Goal: Transaction & Acquisition: Purchase product/service

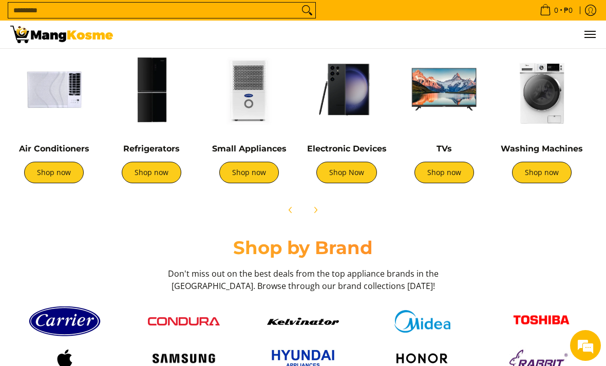
scroll to position [0, 388]
click at [152, 165] on link "Shop now" at bounding box center [152, 173] width 60 height 22
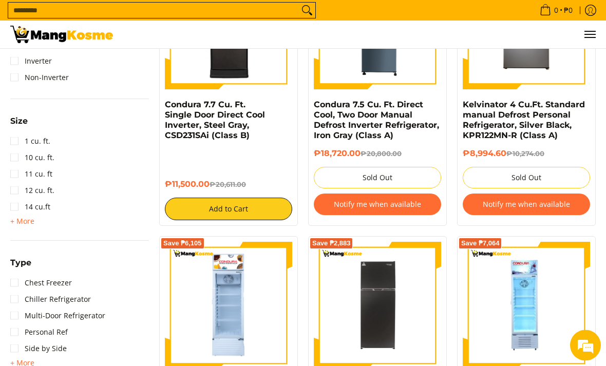
scroll to position [540, 0]
click at [28, 362] on span "+ More" at bounding box center [22, 363] width 24 height 8
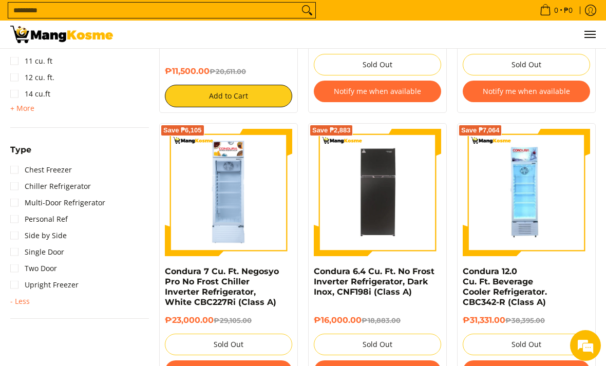
scroll to position [653, 0]
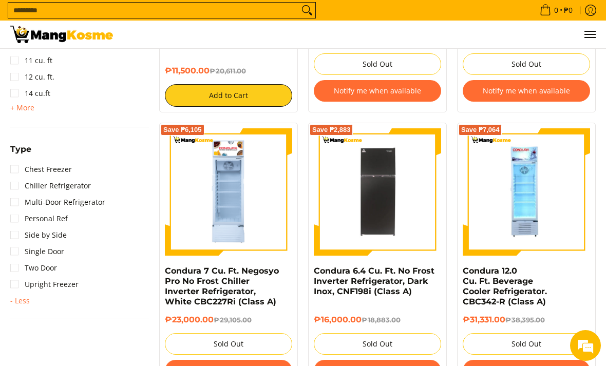
click at [77, 277] on link "Upright Freezer" at bounding box center [44, 285] width 68 height 16
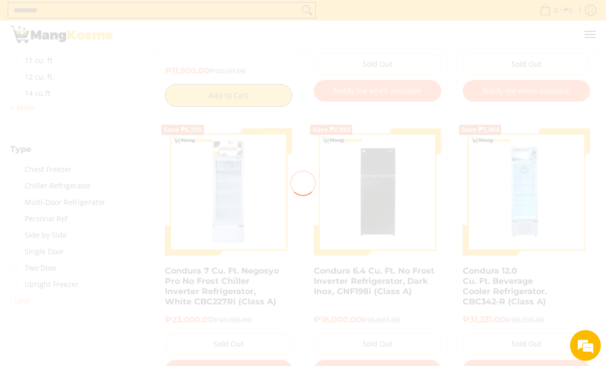
click at [72, 319] on div at bounding box center [303, 183] width 606 height 366
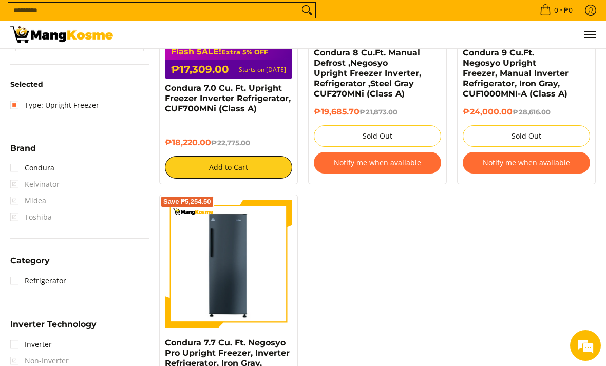
scroll to position [317, 0]
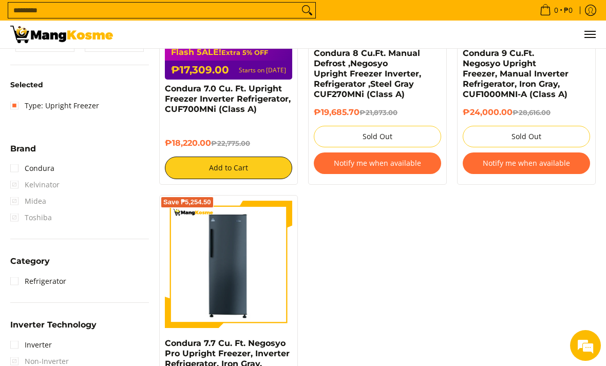
click at [390, 173] on button "Notify me when available" at bounding box center [377, 164] width 127 height 22
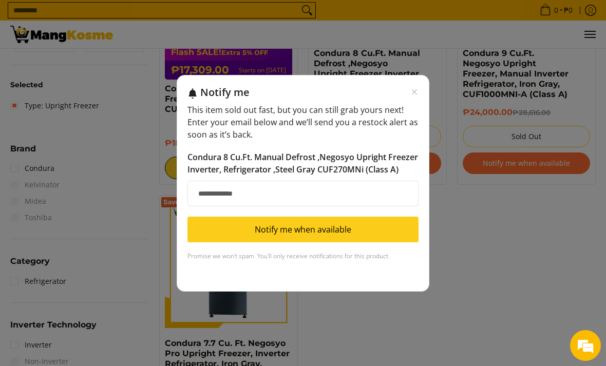
click at [417, 96] on icon "Close modal" at bounding box center [415, 92] width 8 height 8
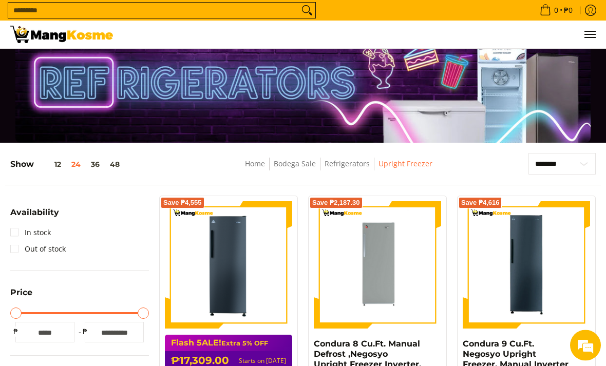
scroll to position [0, 0]
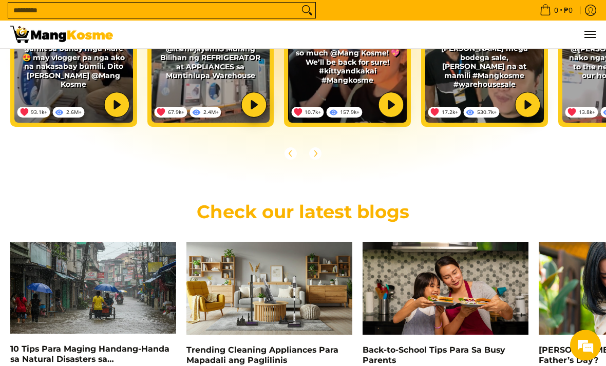
scroll to position [1939, 0]
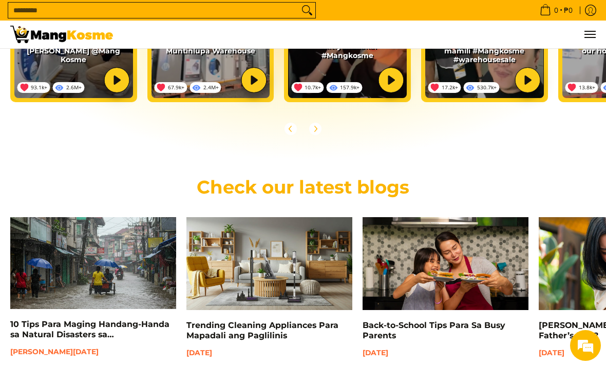
click at [394, 186] on h2 "Check our latest blogs" at bounding box center [303, 187] width 586 height 23
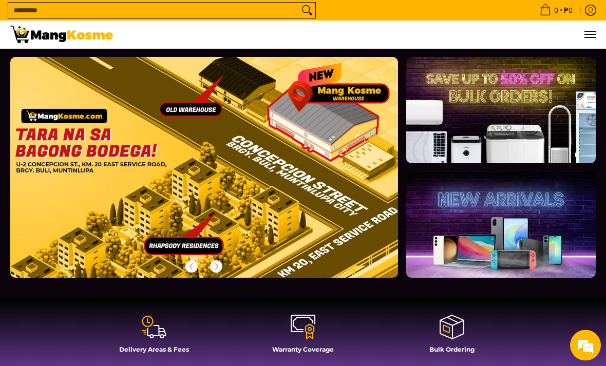
scroll to position [0, 0]
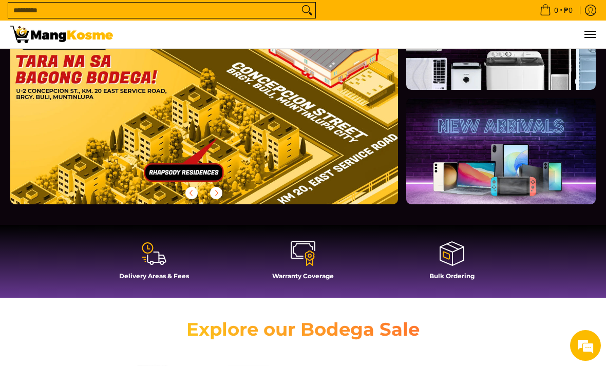
click at [485, 149] on link at bounding box center [502, 151] width 190 height 106
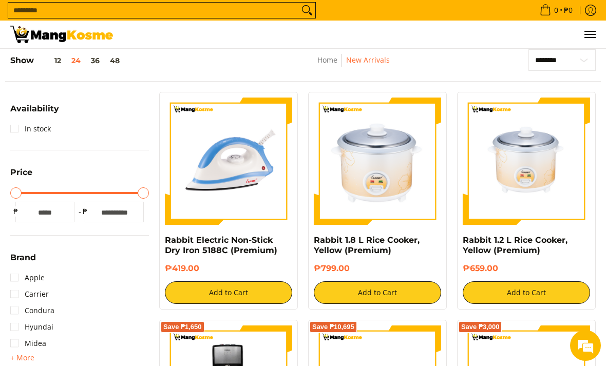
scroll to position [130, 0]
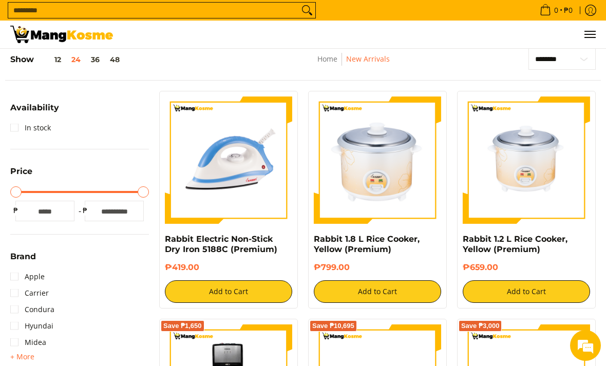
click at [49, 311] on link "Condura" at bounding box center [32, 310] width 44 height 16
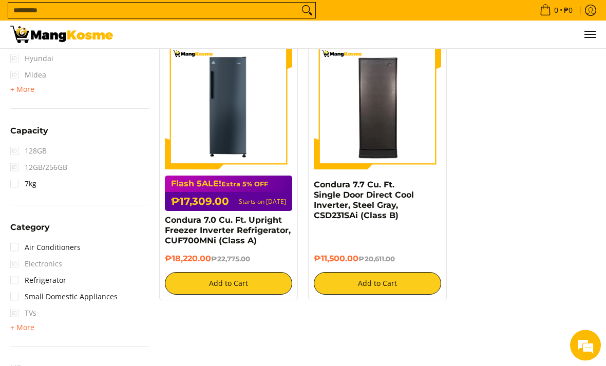
scroll to position [459, 0]
click at [52, 280] on link "Refrigerator" at bounding box center [38, 280] width 56 height 16
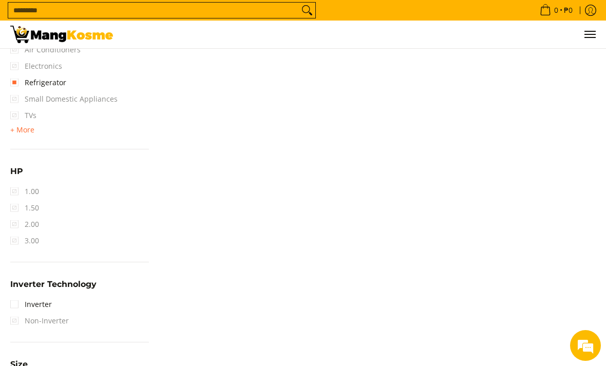
scroll to position [698, 0]
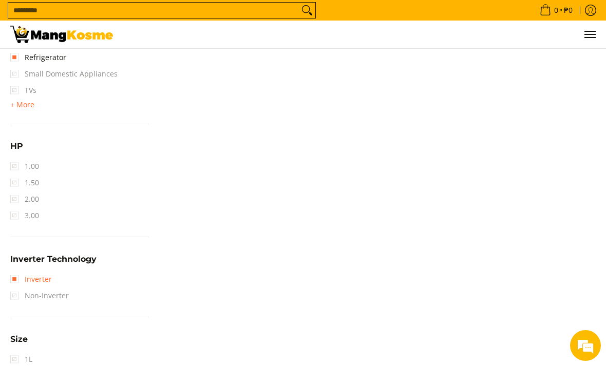
click at [27, 275] on link "Inverter" at bounding box center [31, 279] width 42 height 16
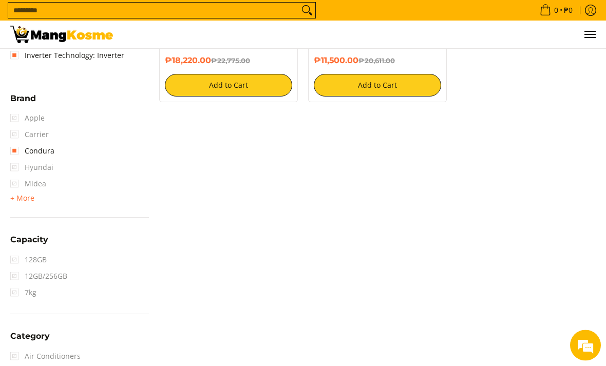
scroll to position [375, 0]
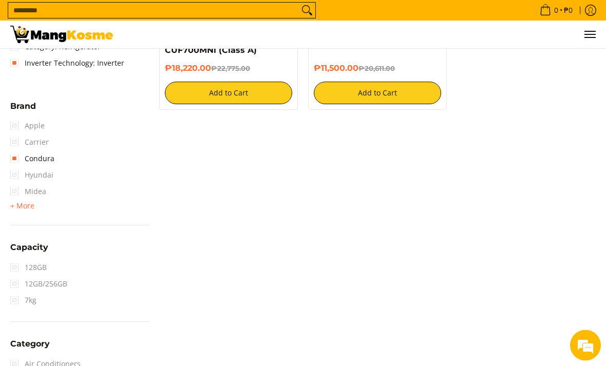
click at [13, 190] on span "Midea" at bounding box center [28, 192] width 36 height 16
click at [21, 189] on span "Midea" at bounding box center [28, 192] width 36 height 16
click at [22, 186] on span "Midea" at bounding box center [28, 192] width 36 height 16
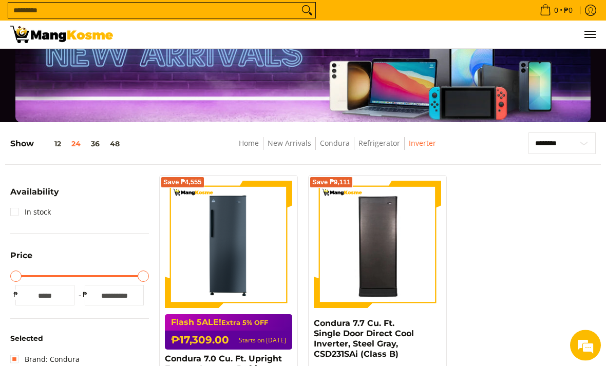
scroll to position [46, 0]
click at [390, 245] on img at bounding box center [377, 244] width 127 height 124
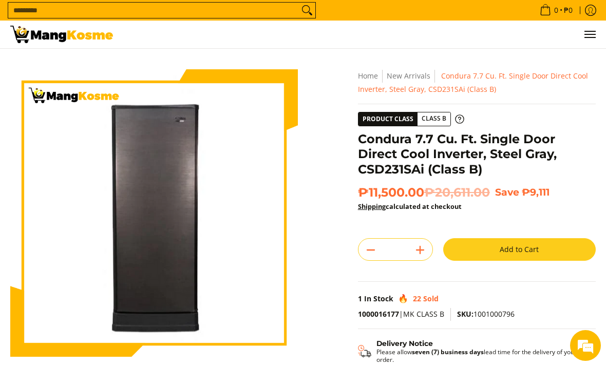
click at [99, 14] on input "Search..." at bounding box center [153, 10] width 291 height 15
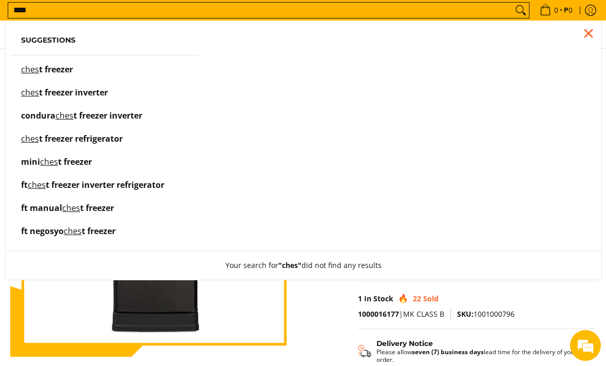
type input "****"
click at [101, 98] on span "t freezer inverter" at bounding box center [73, 92] width 69 height 11
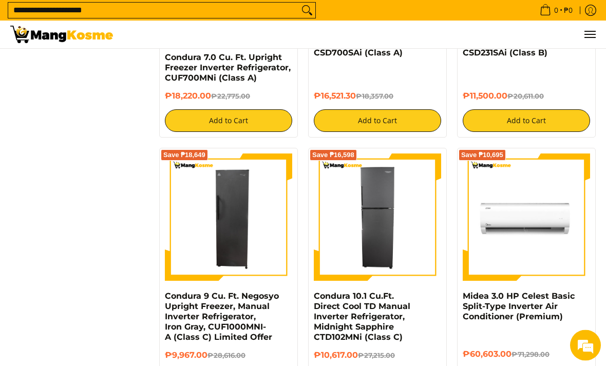
scroll to position [2005, 0]
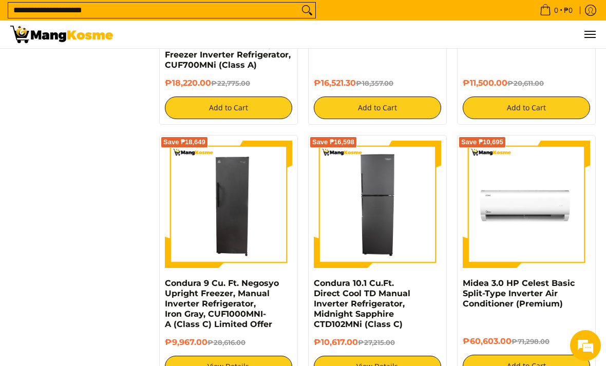
click at [415, 211] on img at bounding box center [377, 204] width 127 height 127
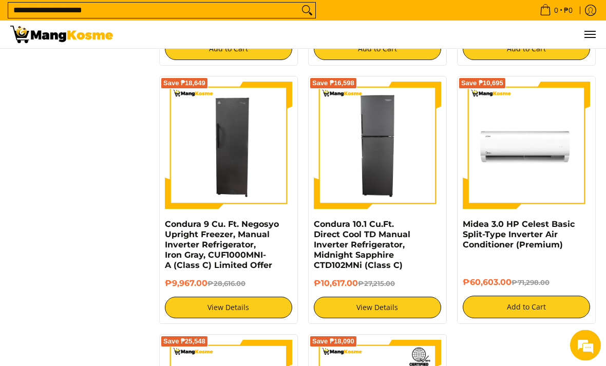
scroll to position [2061, 0]
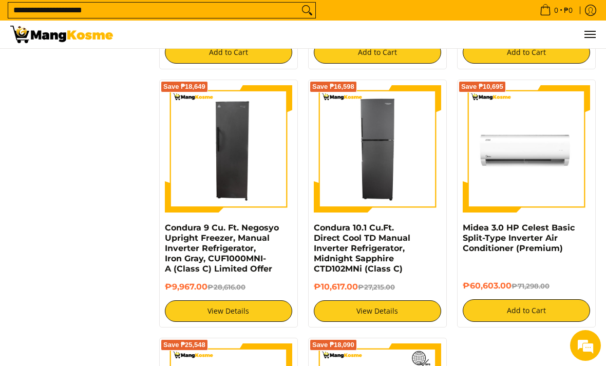
click at [307, 7] on icon "Search" at bounding box center [307, 10] width 16 height 15
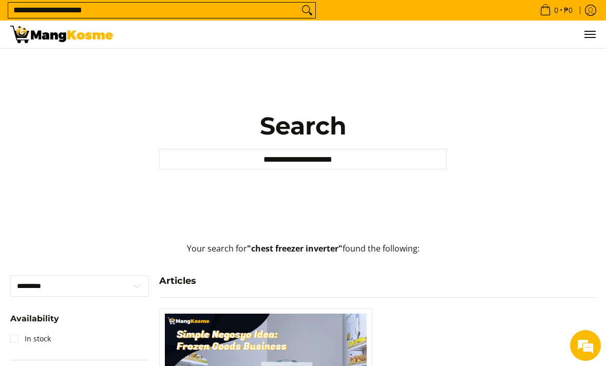
click at [355, 185] on div "**********" at bounding box center [303, 140] width 596 height 183
click at [354, 169] on input "**********" at bounding box center [303, 159] width 288 height 21
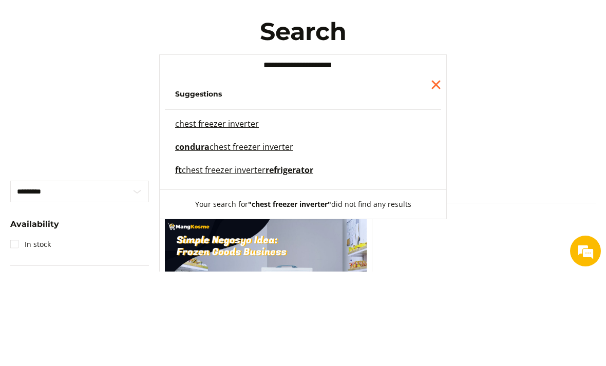
click at [239, 213] on mark "chest freezer inverter" at bounding box center [217, 218] width 84 height 11
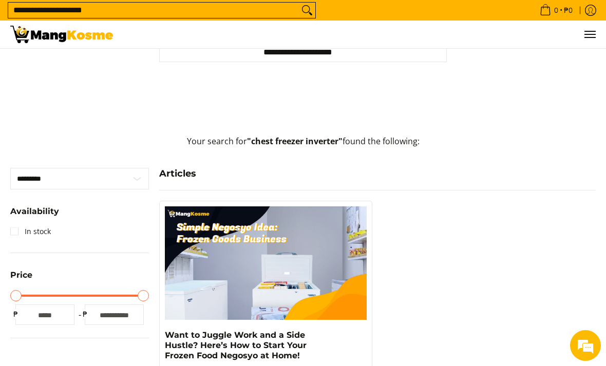
click at [8, 253] on div "Sort ********* ******** ******** Availability In stock Price Minimum Price Maxi…" at bounding box center [79, 261] width 149 height 186
click at [20, 240] on link "In stock" at bounding box center [30, 232] width 41 height 16
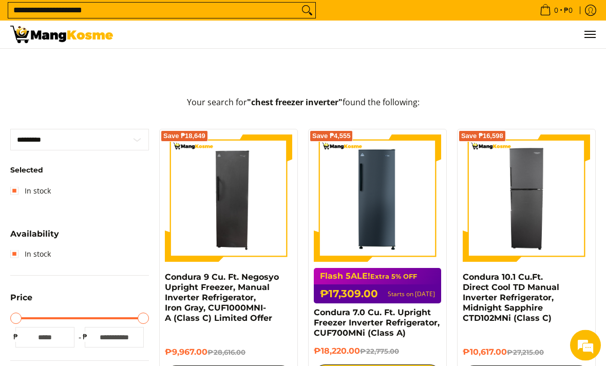
scroll to position [146, 0]
click at [254, 218] on img at bounding box center [228, 198] width 127 height 127
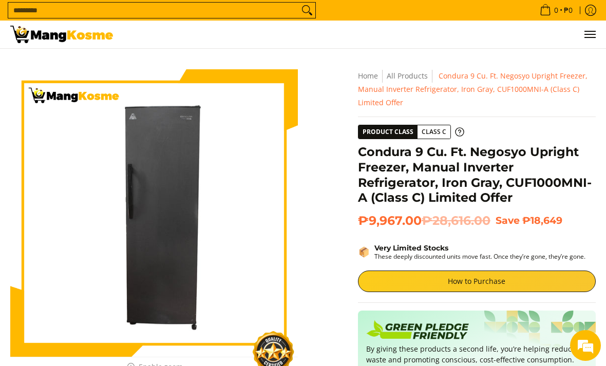
click at [402, 76] on link "All Products" at bounding box center [407, 76] width 41 height 10
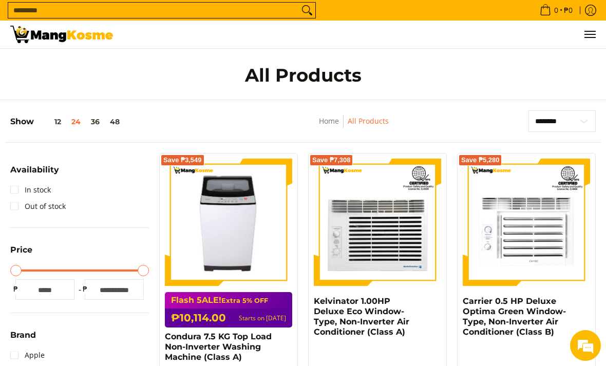
click at [326, 122] on link "Home" at bounding box center [329, 121] width 20 height 10
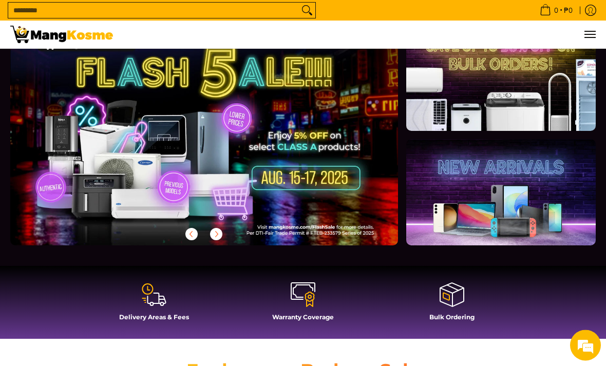
scroll to position [45, 0]
click at [158, 304] on icon at bounding box center [156, 298] width 6 height 10
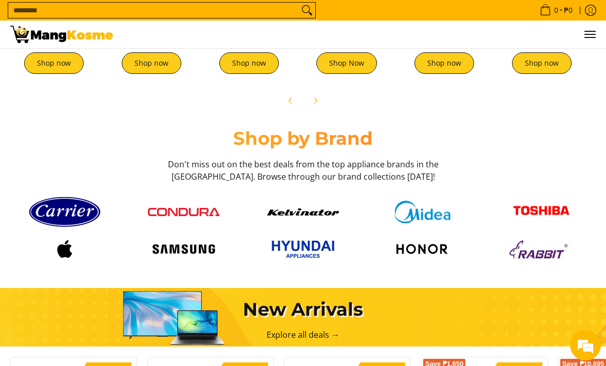
scroll to position [504, 0]
click at [433, 217] on img at bounding box center [422, 212] width 72 height 23
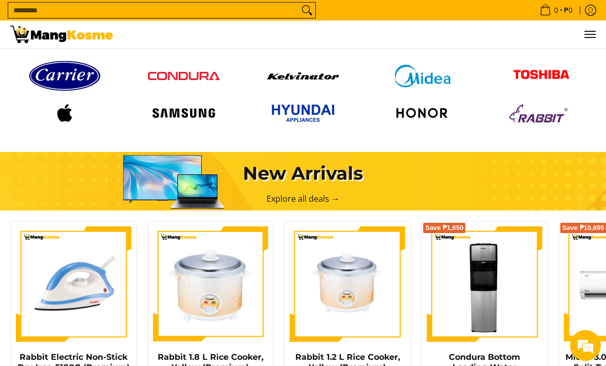
scroll to position [640, 0]
click at [310, 201] on link "Explore all deals →" at bounding box center [303, 199] width 73 height 11
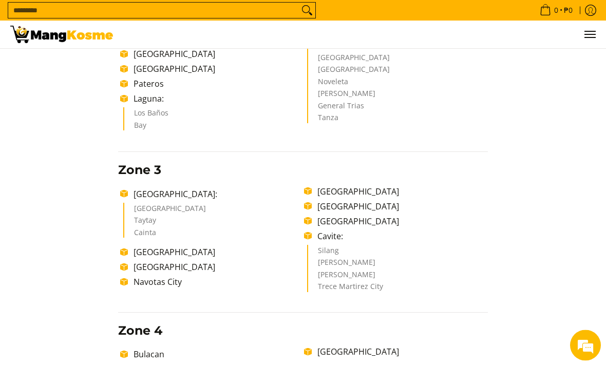
scroll to position [433, 0]
click at [157, 259] on li "Quezon City" at bounding box center [216, 252] width 176 height 12
click at [172, 259] on li "Quezon City" at bounding box center [216, 252] width 176 height 12
click at [174, 259] on li "Quezon City" at bounding box center [216, 252] width 176 height 12
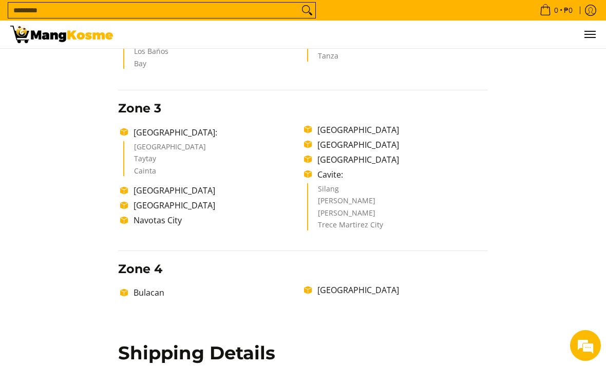
scroll to position [494, 0]
click at [185, 197] on li "Quezon City" at bounding box center [216, 191] width 176 height 12
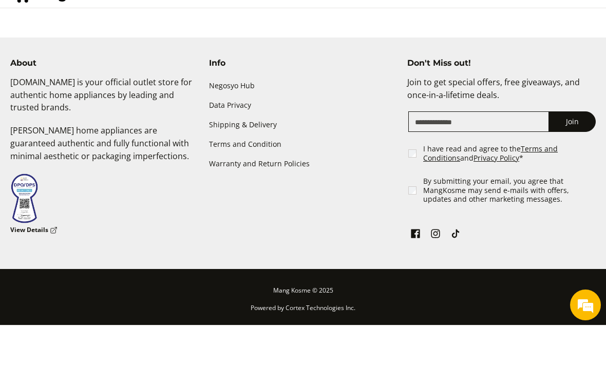
scroll to position [1238, 0]
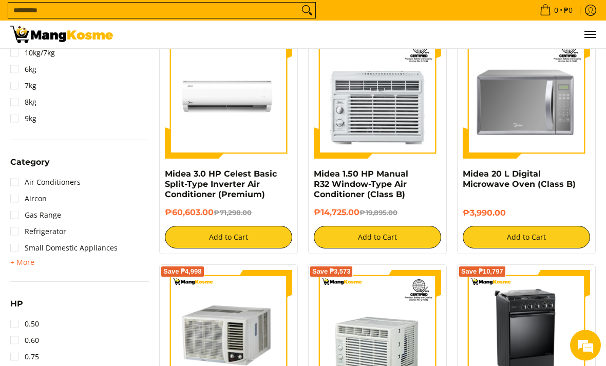
scroll to position [366, 0]
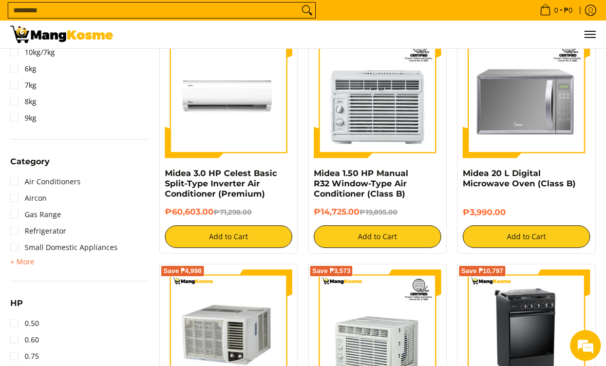
click at [54, 227] on link "Refrigerator" at bounding box center [38, 231] width 56 height 16
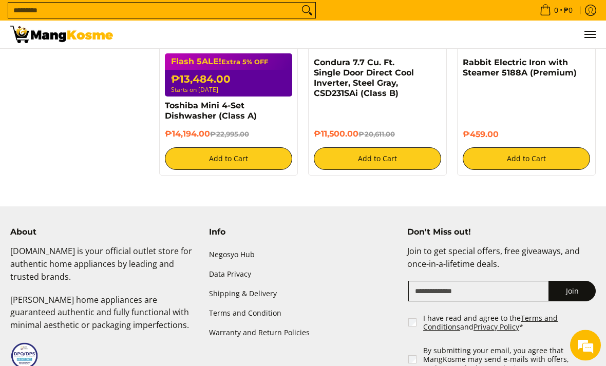
scroll to position [1916, 0]
